Goal: Check status

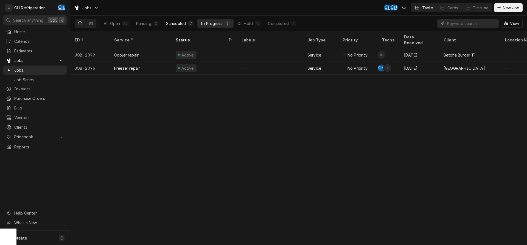
click at [178, 22] on div "Scheduled" at bounding box center [176, 24] width 20 height 6
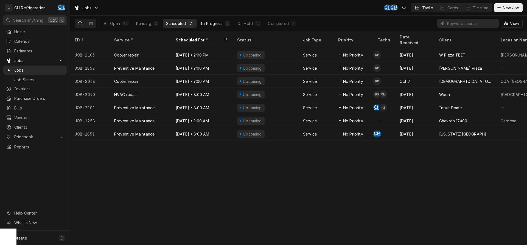
click at [217, 22] on div "In Progress" at bounding box center [212, 24] width 22 height 6
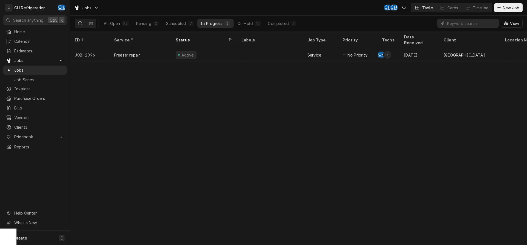
click at [350, 18] on div "All Open 29 Pending 0 Scheduled 7 In Progress 2 On Hold 19 Completed 1 View" at bounding box center [299, 23] width 448 height 15
click at [179, 22] on div "Scheduled" at bounding box center [176, 24] width 20 height 6
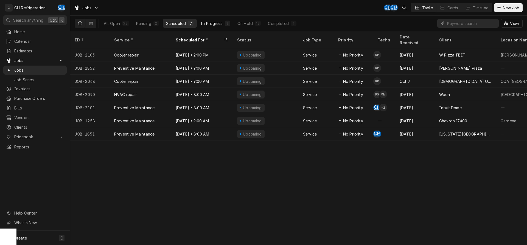
click at [214, 25] on div "In Progress" at bounding box center [212, 24] width 22 height 6
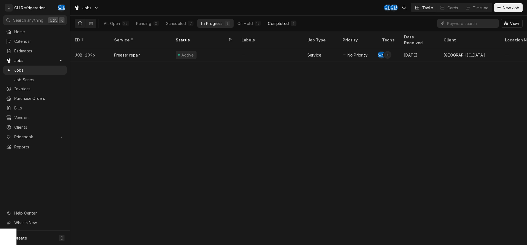
click at [280, 23] on div "Completed" at bounding box center [278, 24] width 21 height 6
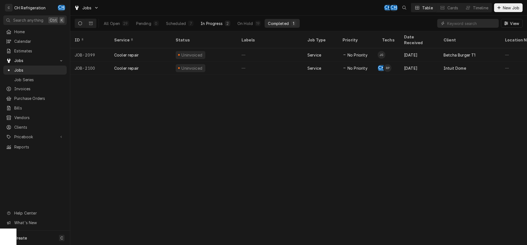
click at [215, 23] on div "In Progress" at bounding box center [212, 24] width 22 height 6
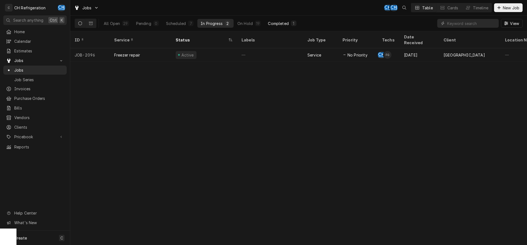
click at [279, 23] on div "Completed" at bounding box center [278, 24] width 21 height 6
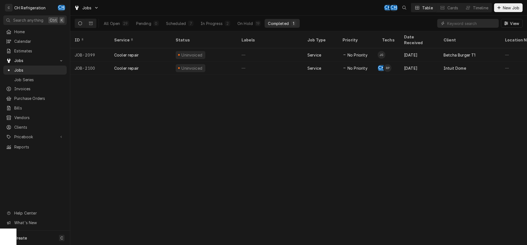
click at [178, 28] on div "All Open 29 Pending 0 Scheduled 7 In Progress 2 On Hold 19 Completed 1" at bounding box center [199, 23] width 199 height 15
click at [178, 25] on div "Scheduled" at bounding box center [176, 24] width 20 height 6
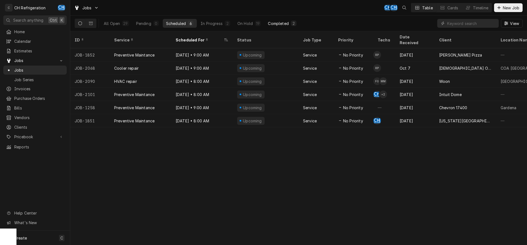
click at [286, 22] on div "Completed" at bounding box center [278, 24] width 21 height 6
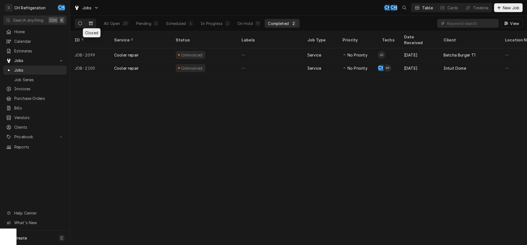
click at [90, 26] on button "Dynamic Content Wrapper" at bounding box center [91, 23] width 10 height 9
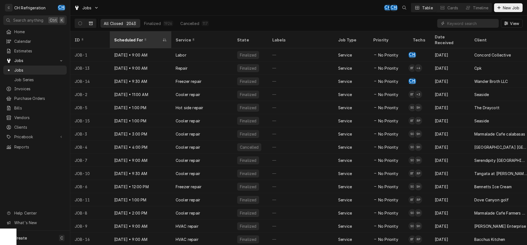
click at [131, 37] on div "Scheduled For" at bounding box center [137, 40] width 47 height 6
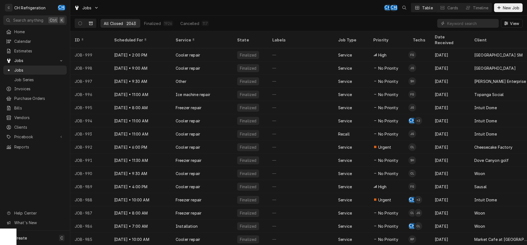
click at [131, 37] on div "Scheduled For" at bounding box center [140, 40] width 52 height 6
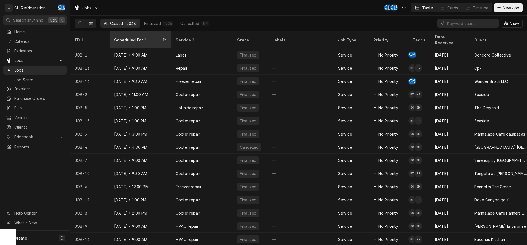
click at [125, 37] on div "Scheduled For" at bounding box center [137, 40] width 47 height 6
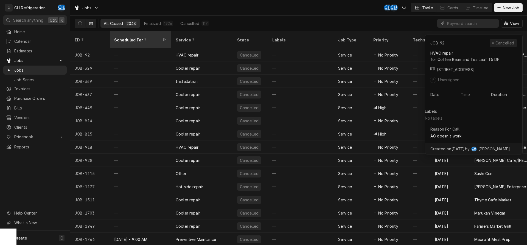
click at [129, 37] on div "Scheduled For" at bounding box center [137, 40] width 47 height 6
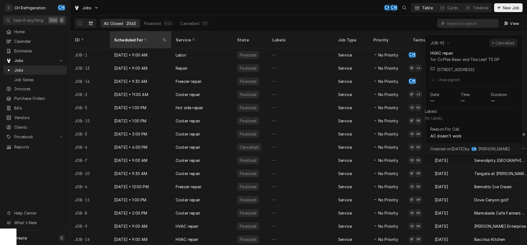
click at [166, 38] on icon "Dynamic Content Wrapper" at bounding box center [165, 39] width 4 height 3
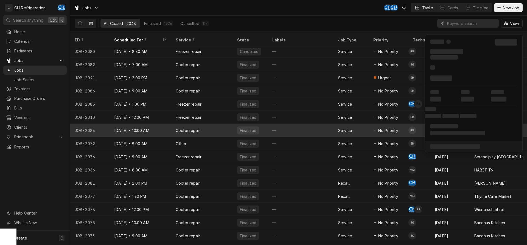
scroll to position [337, 0]
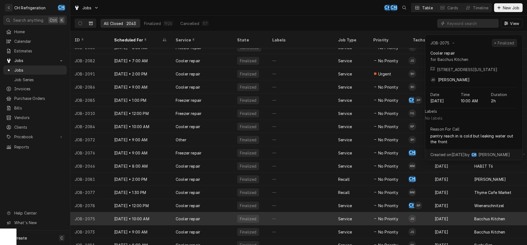
click at [297, 214] on div "—" at bounding box center [301, 218] width 66 height 13
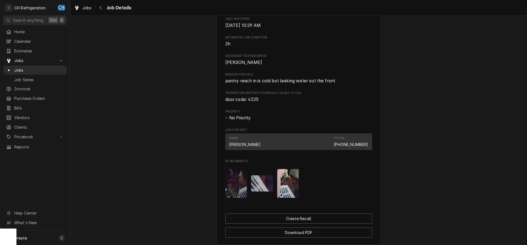
scroll to position [313, 0]
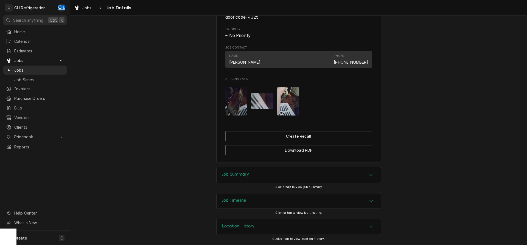
click at [367, 172] on div "Accordion Header" at bounding box center [371, 175] width 8 height 7
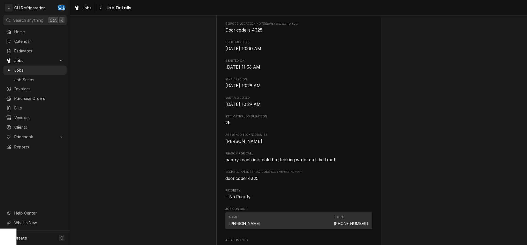
scroll to position [5, 0]
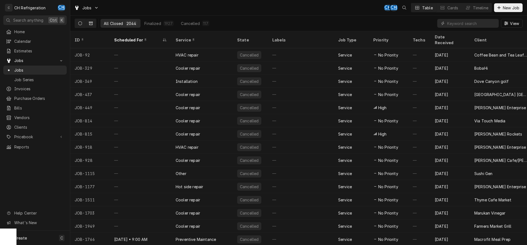
click at [80, 24] on icon "Dynamic Content Wrapper" at bounding box center [80, 23] width 4 height 4
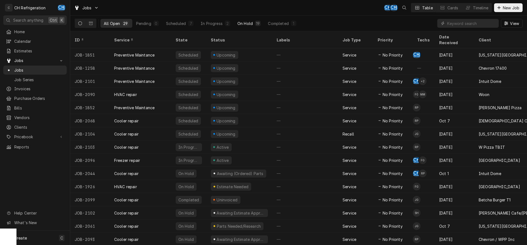
click at [249, 25] on div "On Hold" at bounding box center [244, 24] width 15 height 6
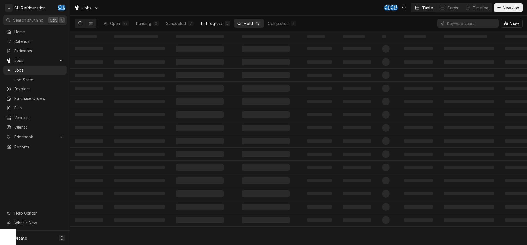
click at [217, 24] on div "In Progress" at bounding box center [212, 24] width 22 height 6
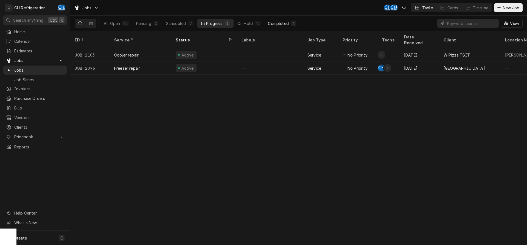
click at [277, 22] on div "Completed" at bounding box center [278, 24] width 21 height 6
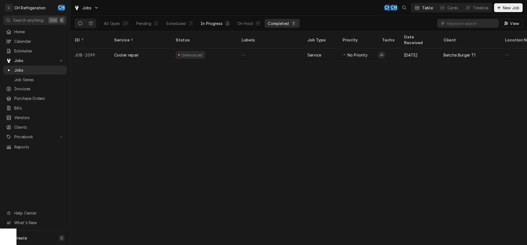
click at [214, 21] on div "In Progress" at bounding box center [212, 24] width 22 height 6
